Goal: Information Seeking & Learning: Understand process/instructions

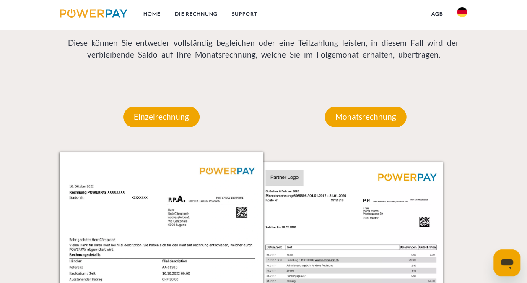
scroll to position [664, 0]
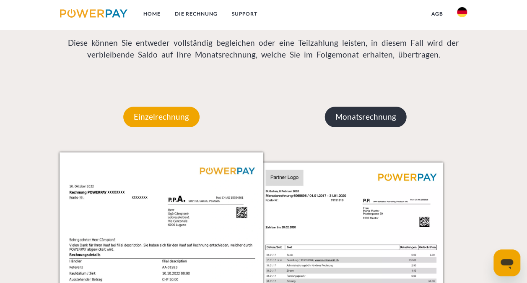
click at [381, 115] on p "Monatsrechnung" at bounding box center [366, 116] width 82 height 20
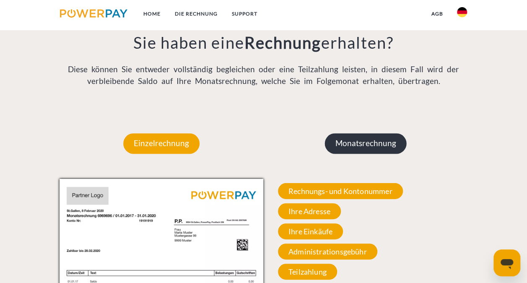
scroll to position [637, 0]
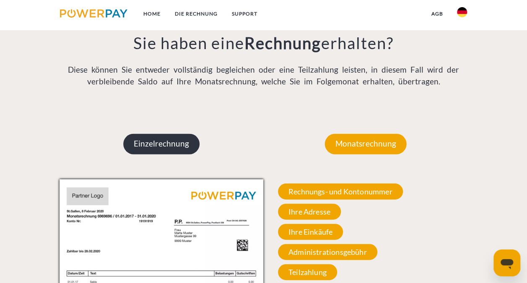
click at [174, 144] on p "Einzelrechnung" at bounding box center [161, 143] width 76 height 20
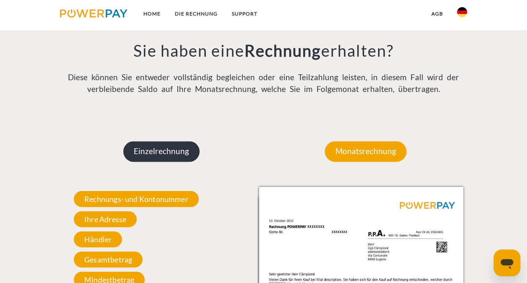
scroll to position [644, 0]
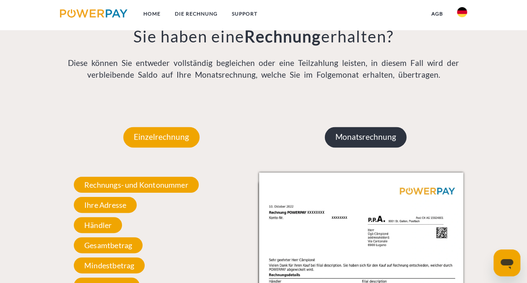
click at [393, 140] on p "Monatsrechnung" at bounding box center [366, 137] width 82 height 20
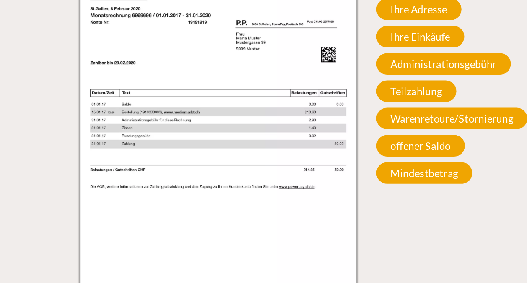
scroll to position [768, 0]
